Goal: Find specific page/section: Find specific page/section

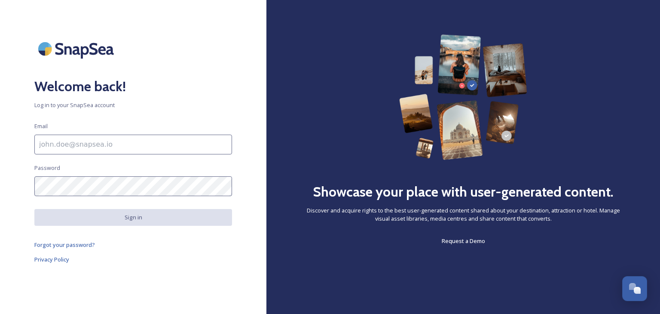
click at [108, 137] on input at bounding box center [133, 144] width 198 height 20
type input "[PERSON_NAME][EMAIL_ADDRESS][PERSON_NAME][DOMAIN_NAME]"
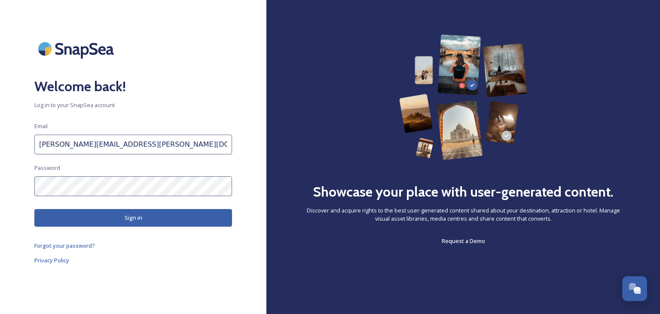
click at [154, 213] on button "Sign in" at bounding box center [133, 218] width 198 height 18
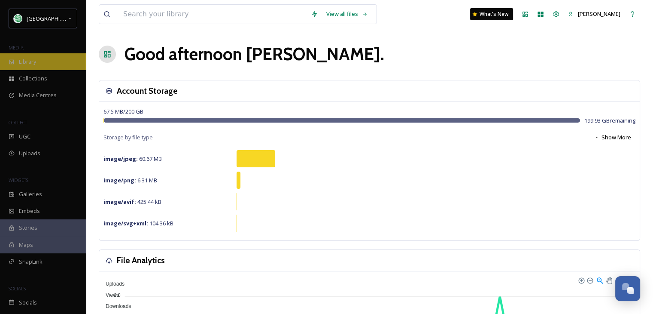
click at [34, 66] on div "Library" at bounding box center [43, 61] width 86 height 17
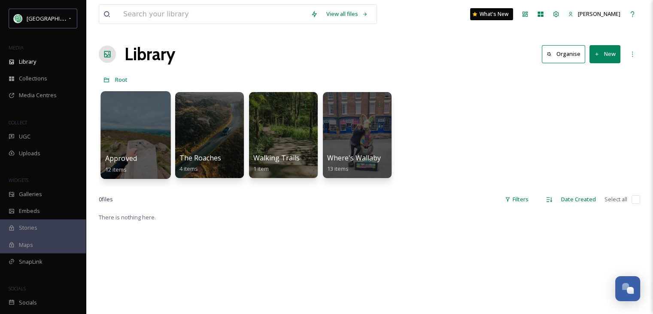
click at [124, 143] on div at bounding box center [136, 135] width 70 height 88
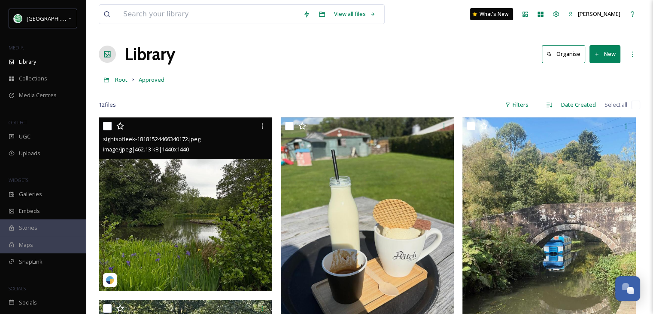
click at [199, 208] on img at bounding box center [186, 204] width 174 height 174
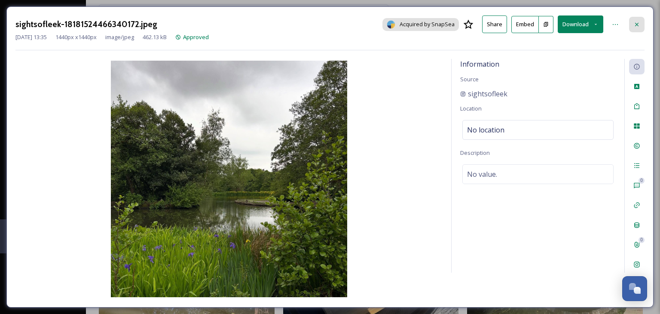
click at [634, 22] on icon at bounding box center [636, 24] width 7 height 7
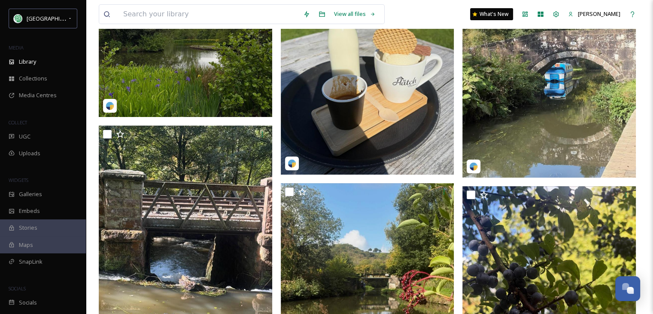
scroll to position [258, 0]
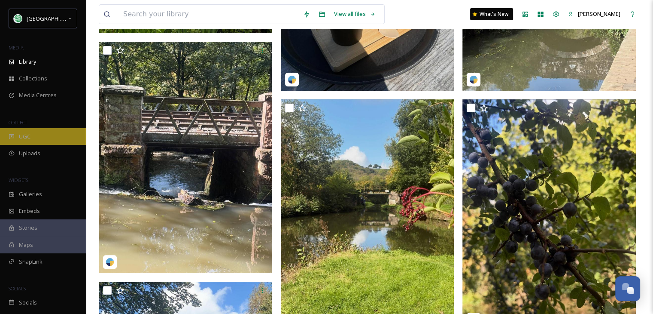
click at [36, 138] on div "UGC" at bounding box center [43, 136] width 86 height 17
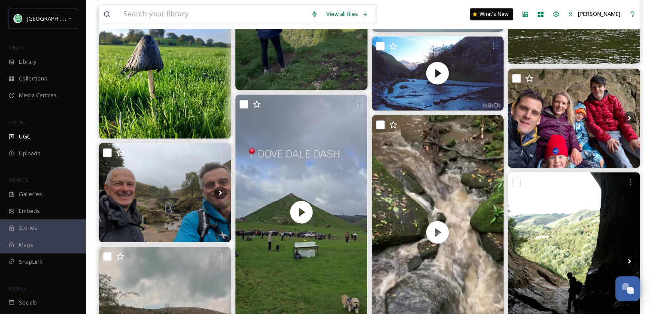
scroll to position [945, 0]
